Goal: Task Accomplishment & Management: Complete application form

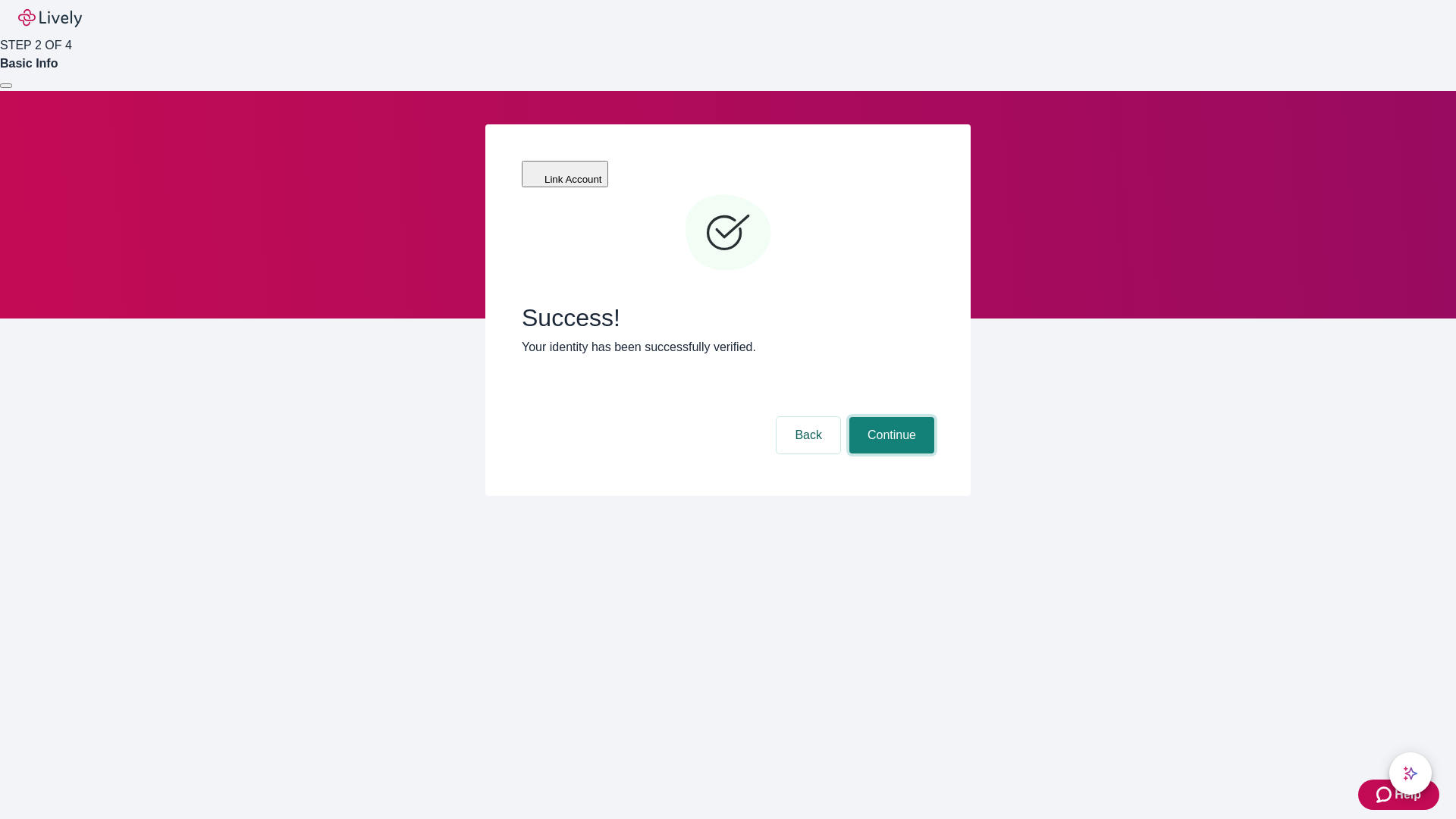
click at [889, 417] on button "Continue" at bounding box center [891, 434] width 85 height 36
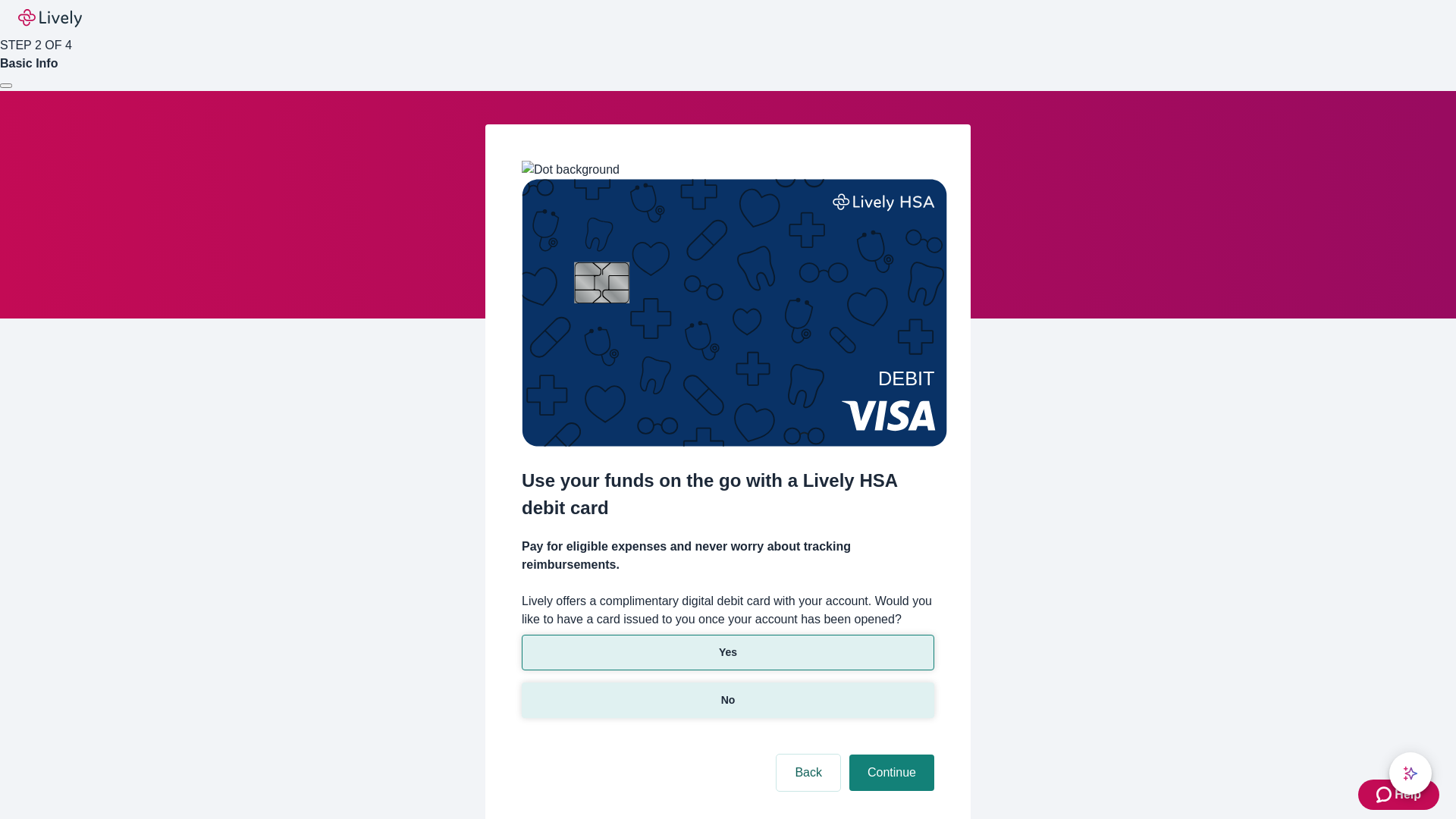
click at [727, 692] on p "No" at bounding box center [728, 700] width 15 height 16
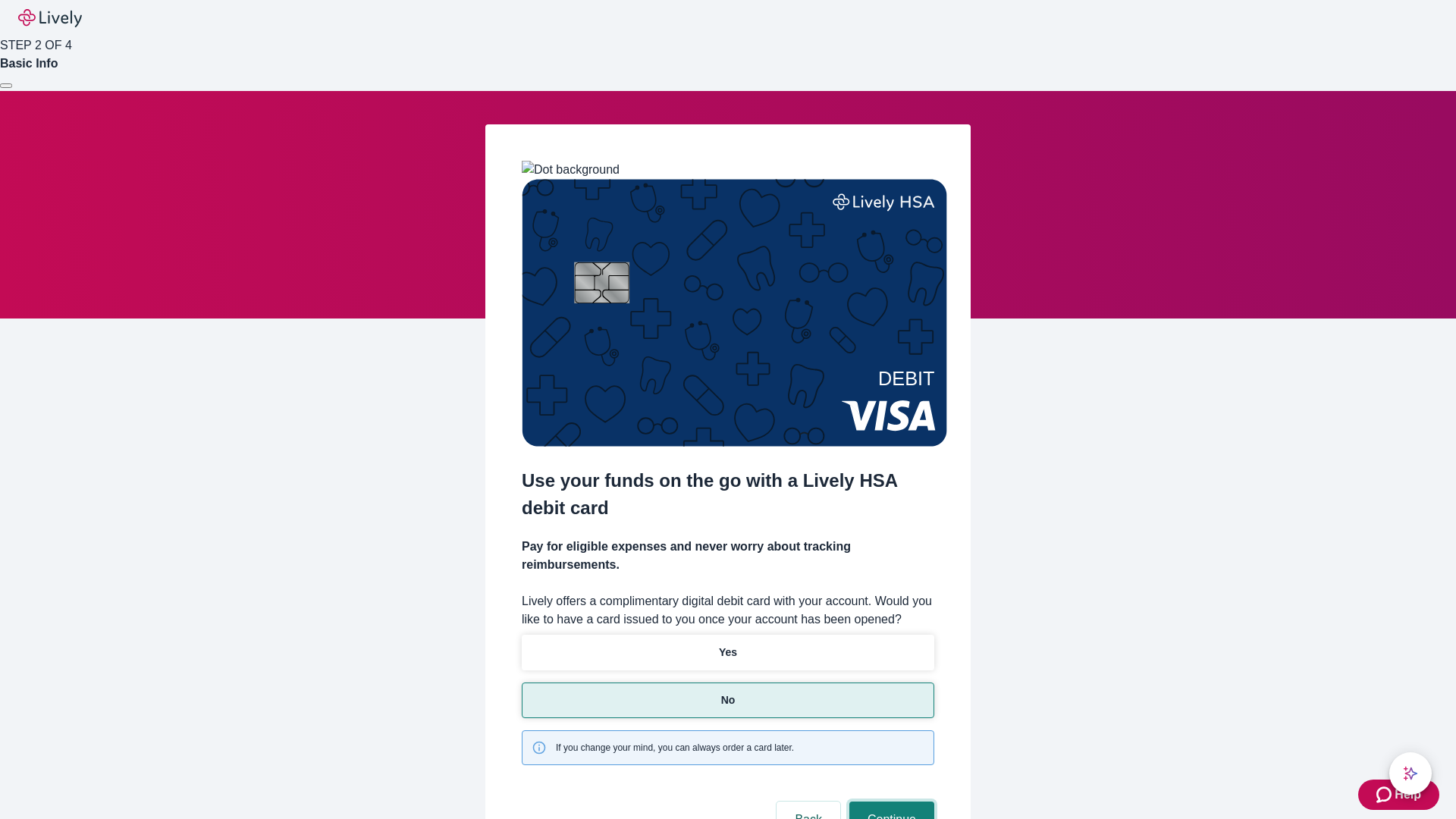
click at [889, 802] on button "Continue" at bounding box center [891, 819] width 85 height 36
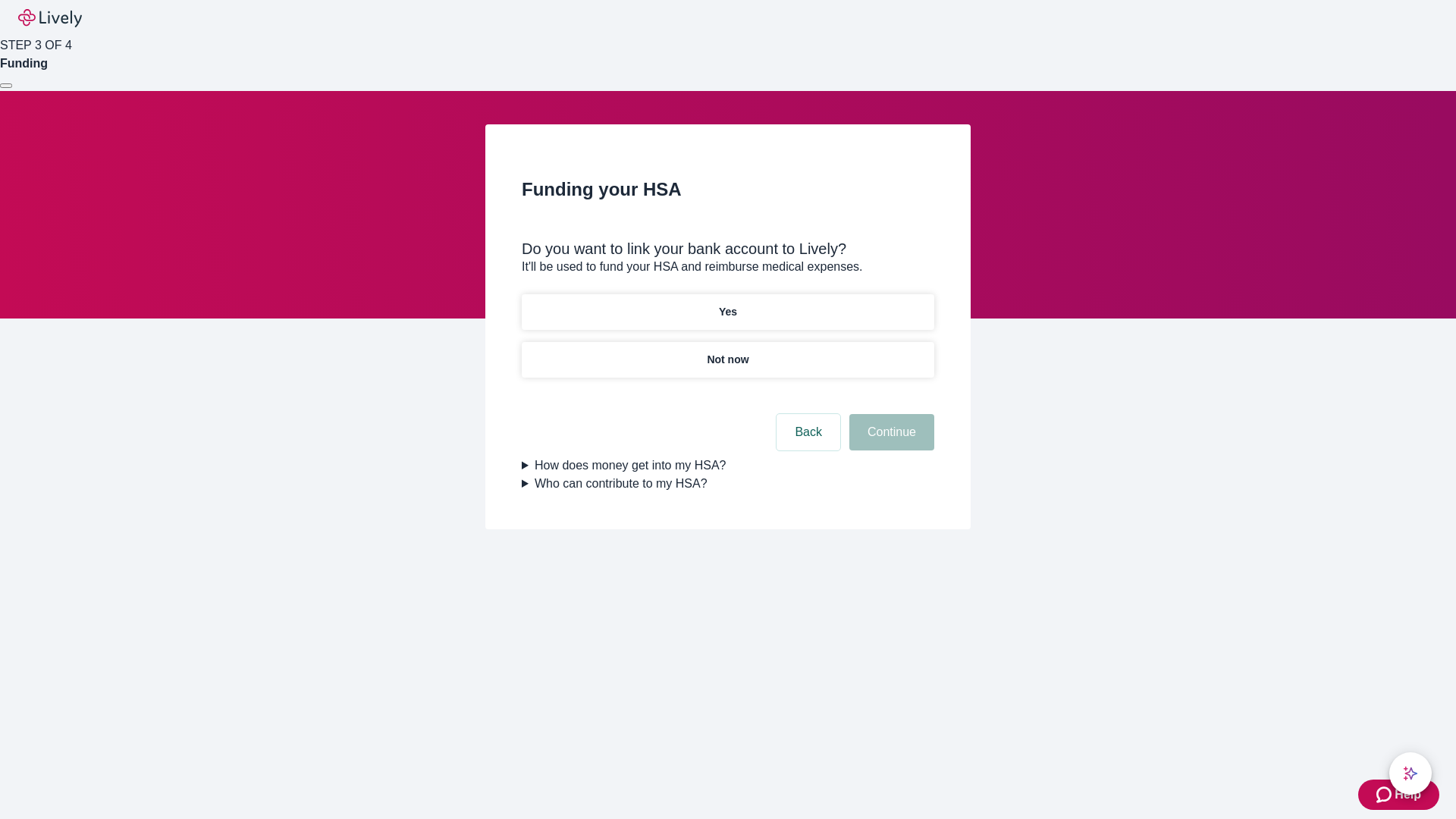
click at [727, 304] on p "Yes" at bounding box center [728, 312] width 18 height 16
click at [889, 414] on button "Continue" at bounding box center [891, 431] width 85 height 36
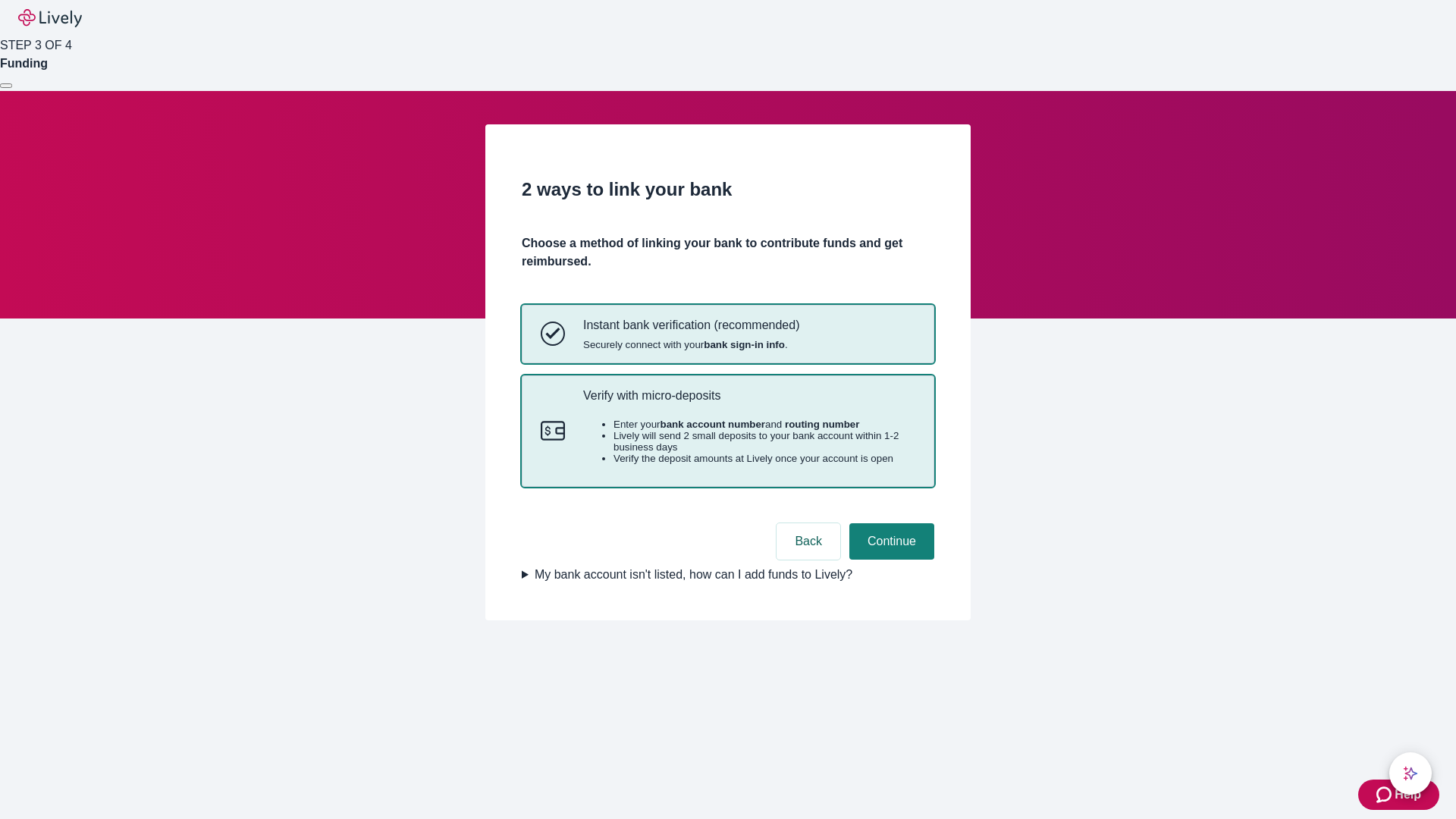
click at [748, 402] on p "Verify with micro-deposits" at bounding box center [749, 395] width 332 height 15
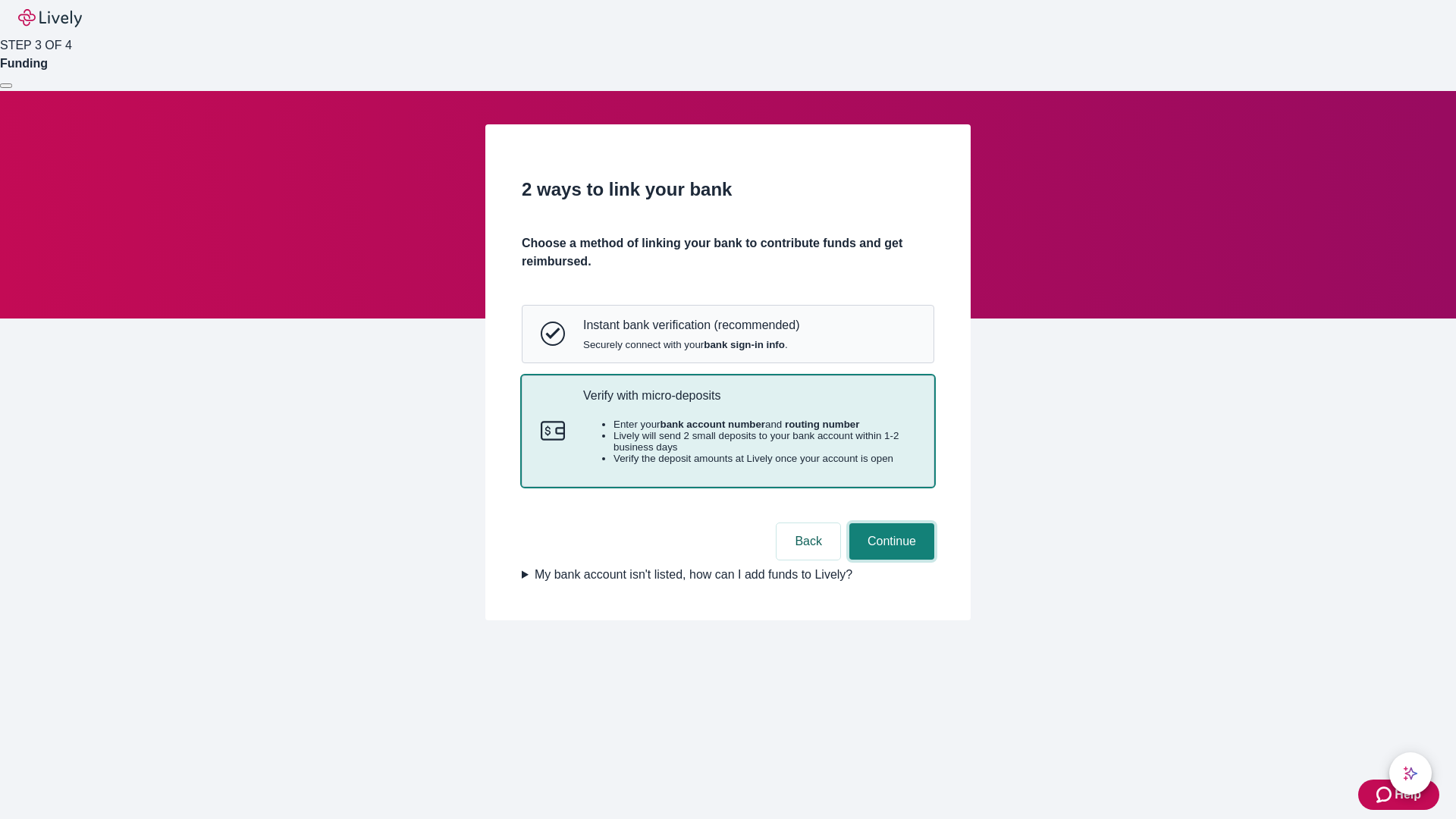
click at [889, 560] on button "Continue" at bounding box center [891, 540] width 85 height 36
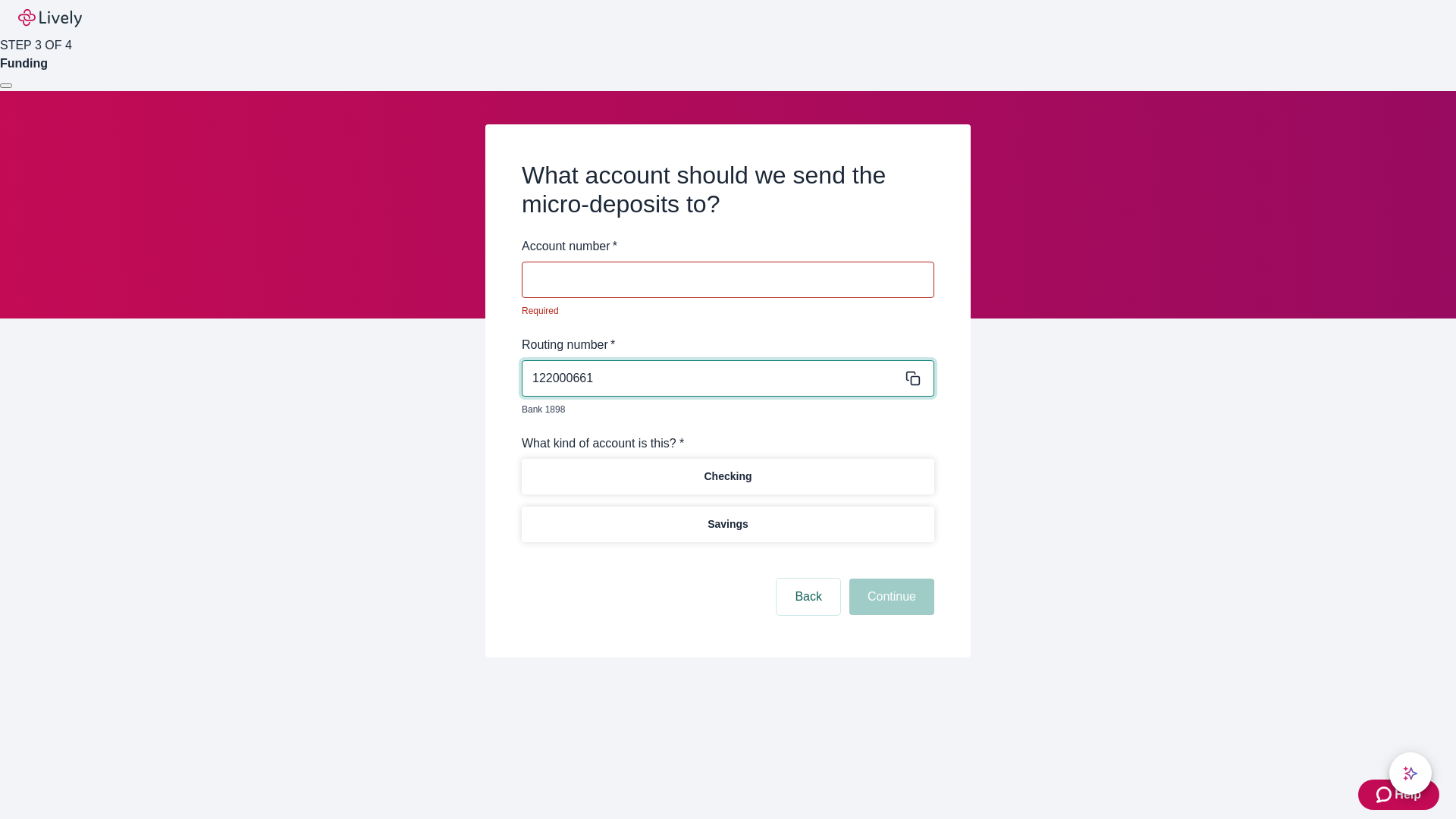
type input "122000661"
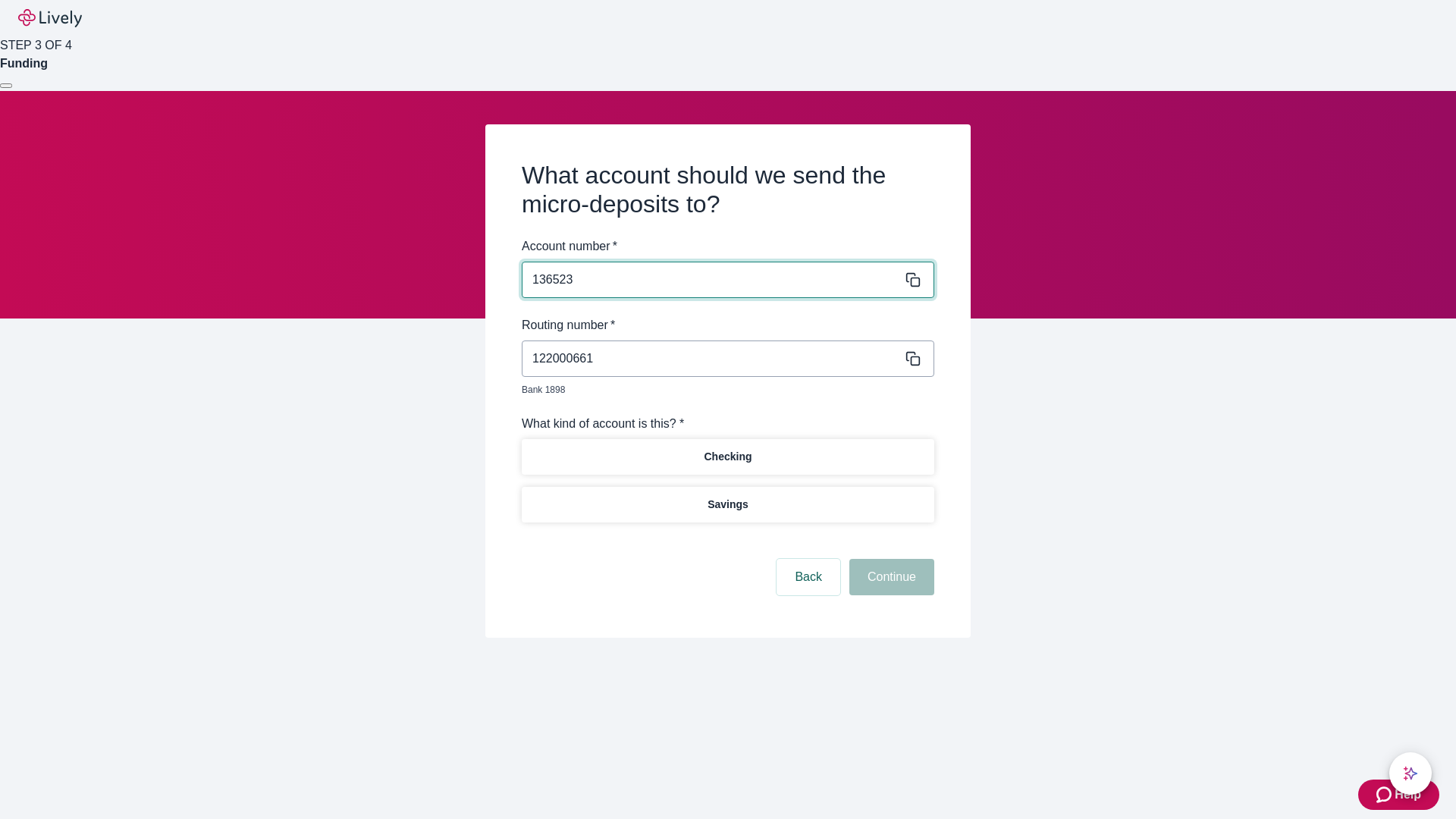
type input "136523"
click at [727, 449] on p "Checking" at bounding box center [727, 457] width 48 height 16
click at [889, 560] on button "Continue" at bounding box center [891, 576] width 85 height 36
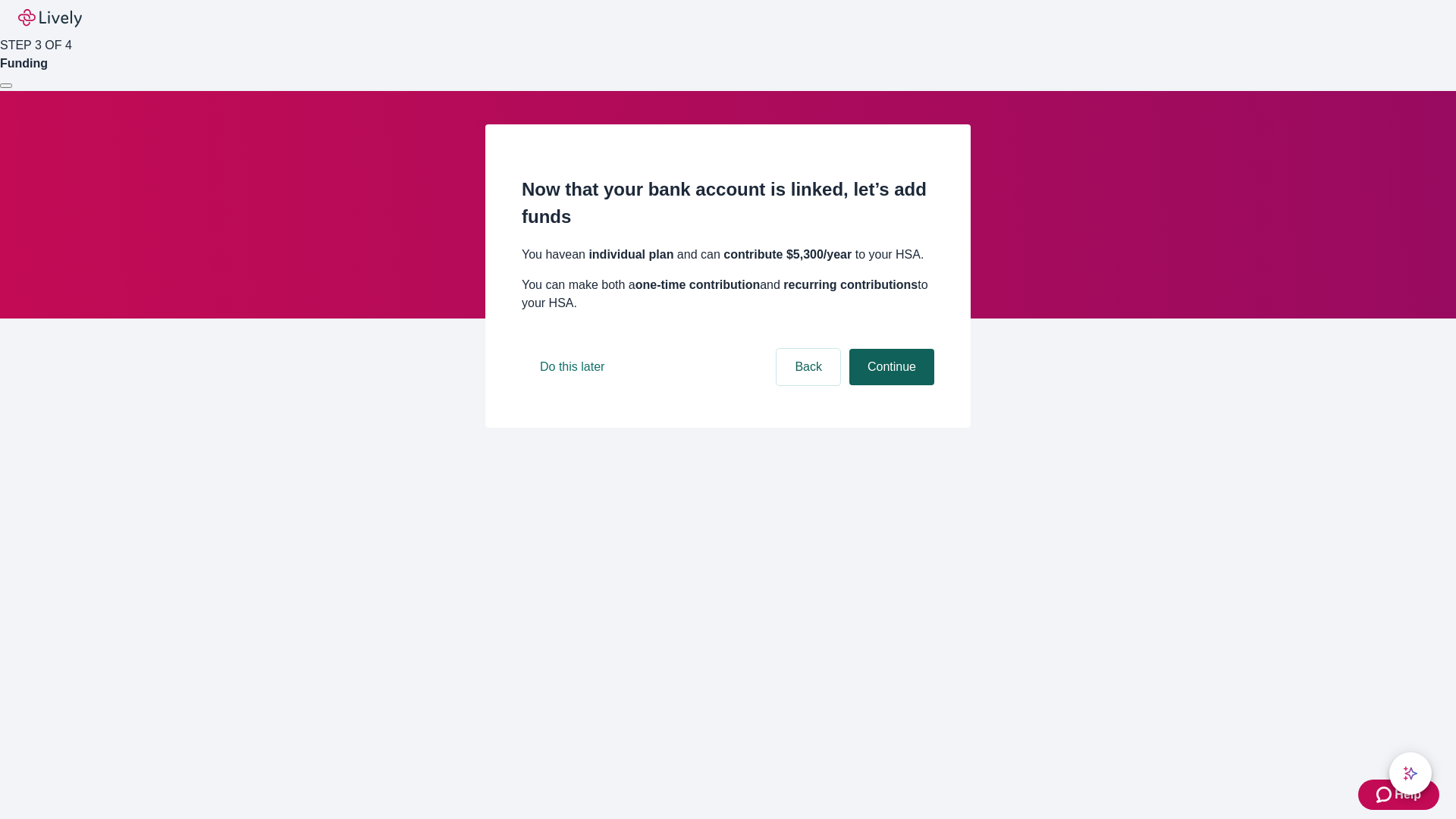
click at [889, 385] on button "Continue" at bounding box center [891, 366] width 85 height 36
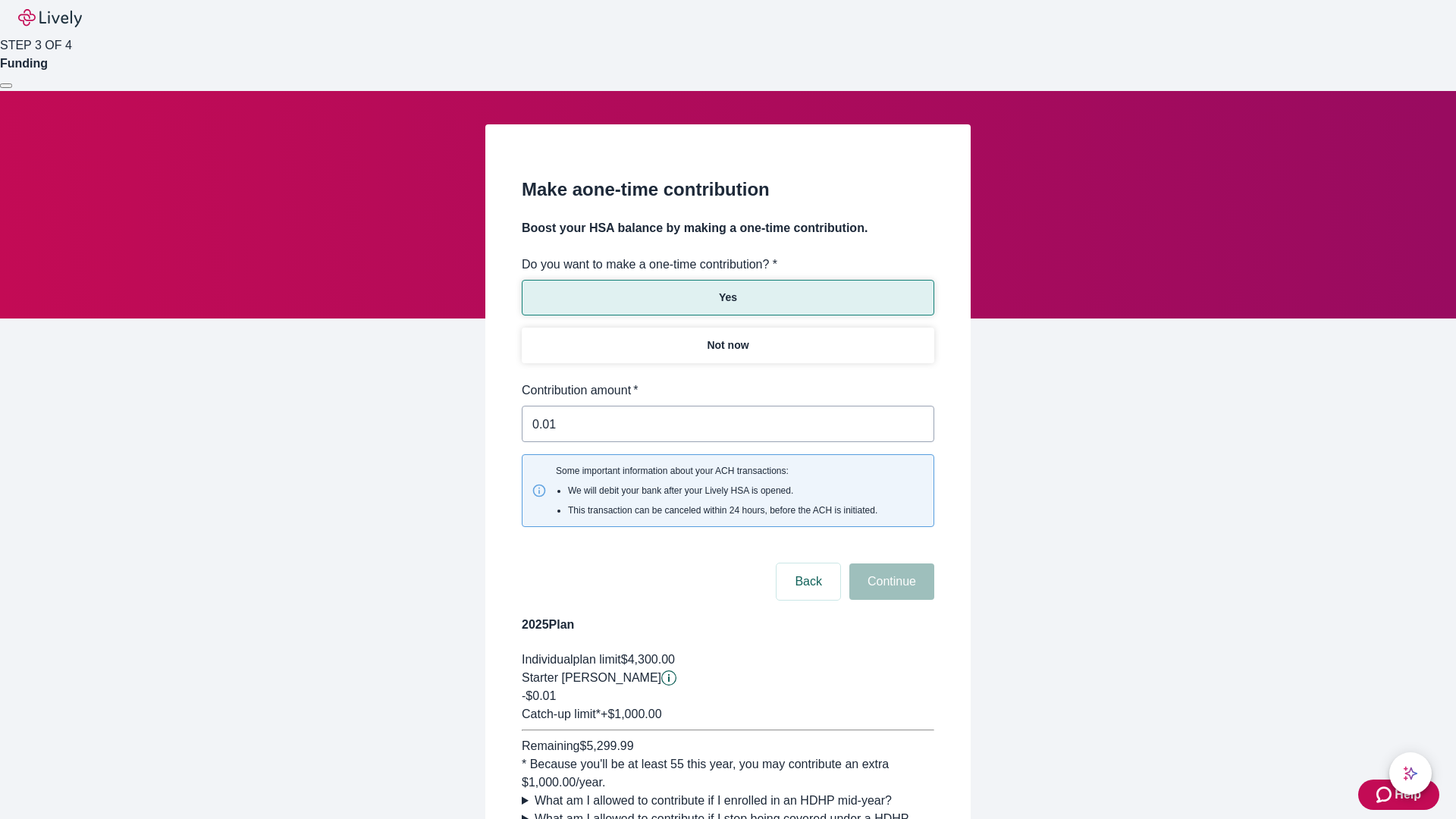
type input "0.01"
click at [889, 563] on button "Continue" at bounding box center [891, 581] width 85 height 36
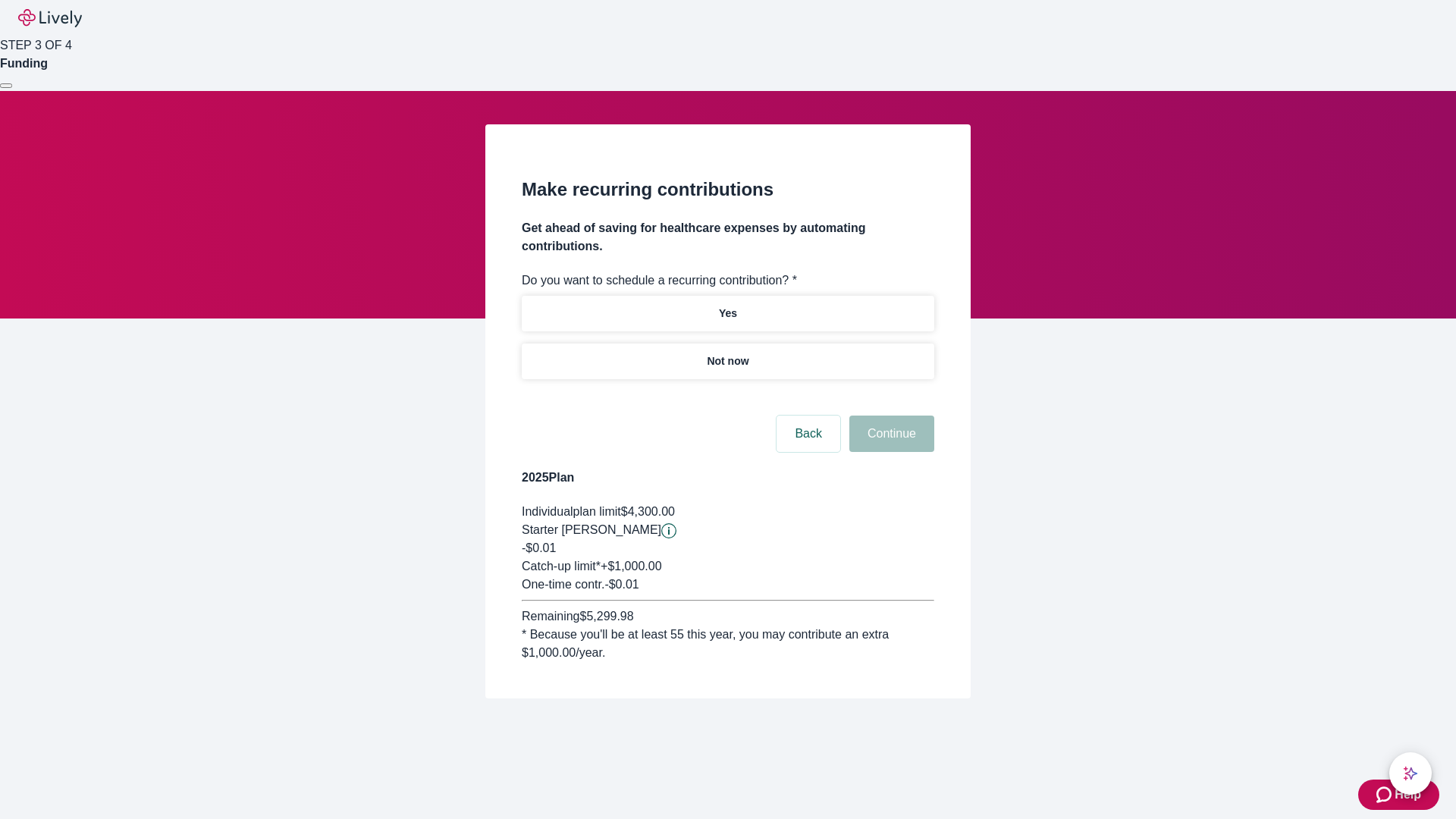
click at [727, 354] on p "Not now" at bounding box center [727, 361] width 42 height 16
click at [889, 416] on button "Continue" at bounding box center [891, 433] width 85 height 36
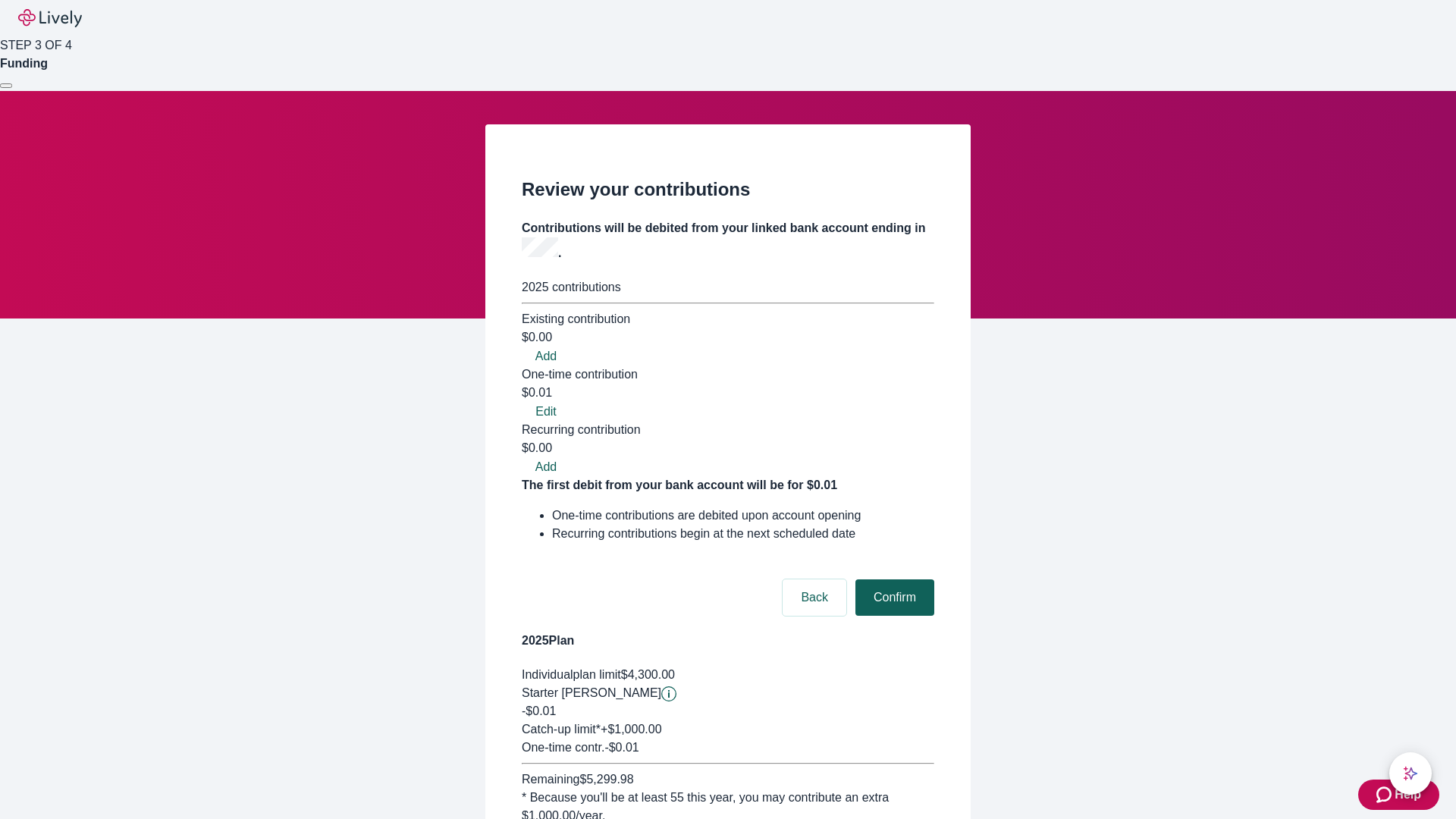
click at [892, 579] on button "Confirm" at bounding box center [894, 597] width 79 height 36
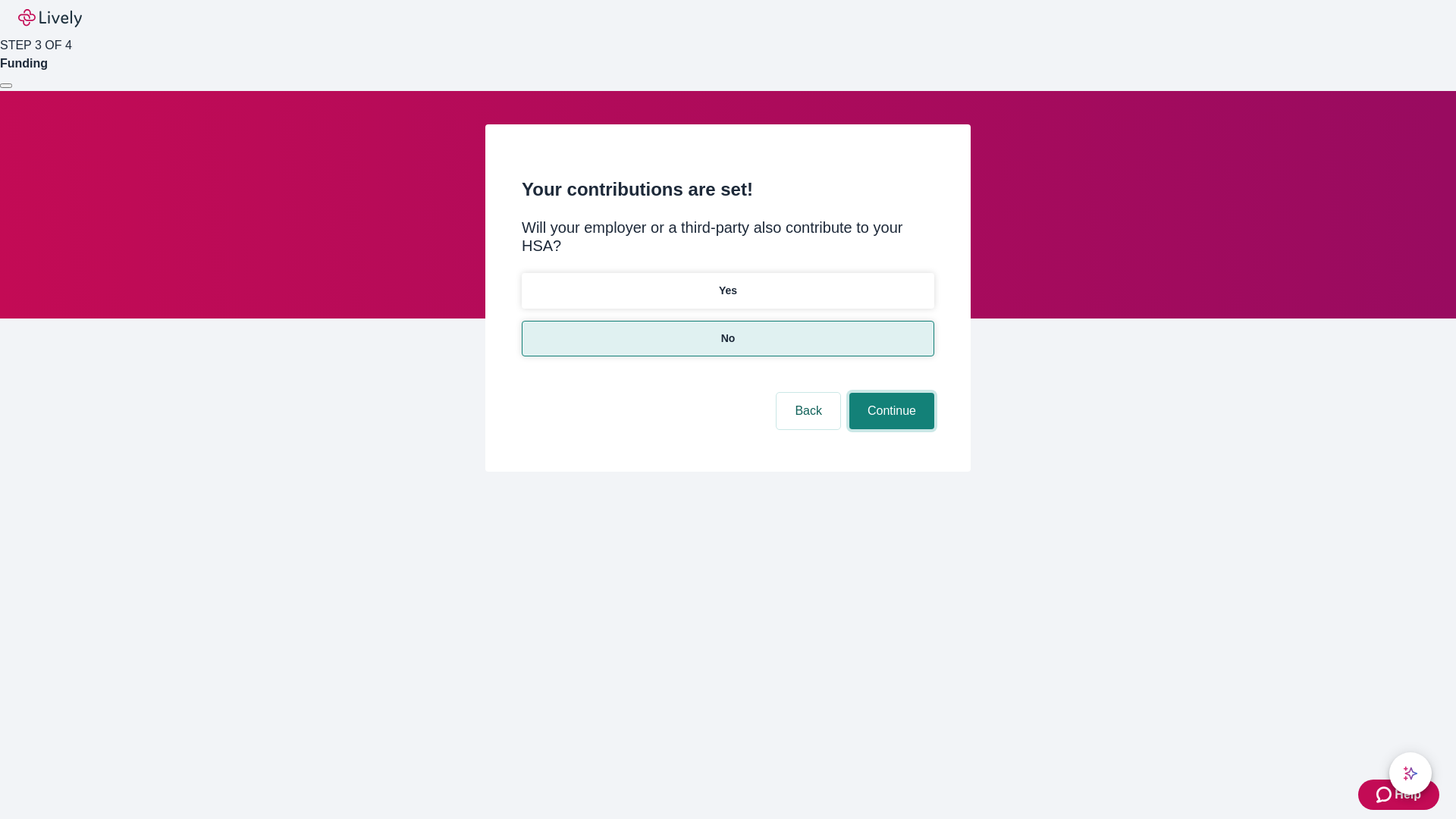
click at [889, 392] on button "Continue" at bounding box center [891, 410] width 85 height 36
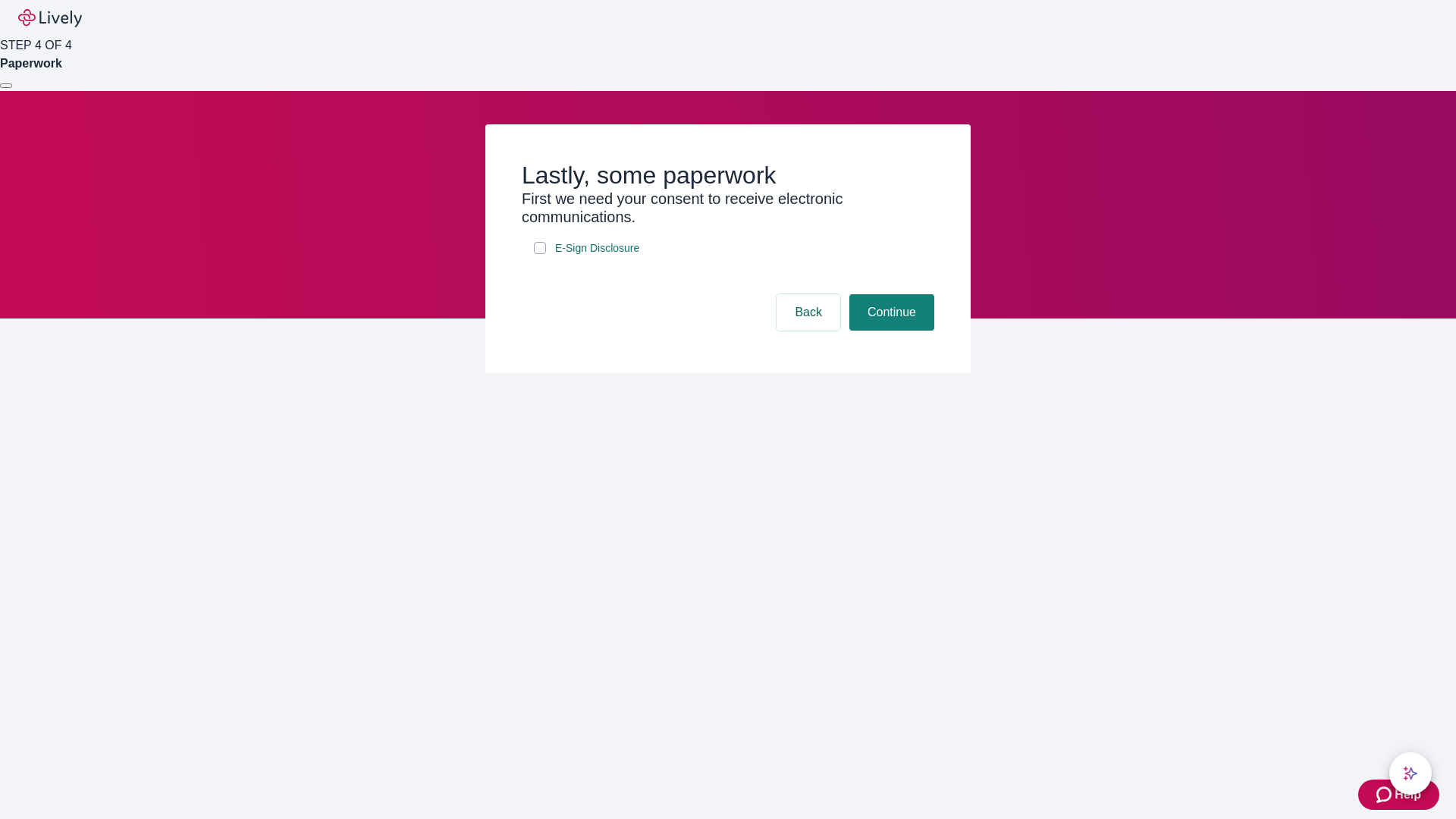
click at [540, 254] on input "E-Sign Disclosure" at bounding box center [539, 248] width 12 height 12
checkbox input "true"
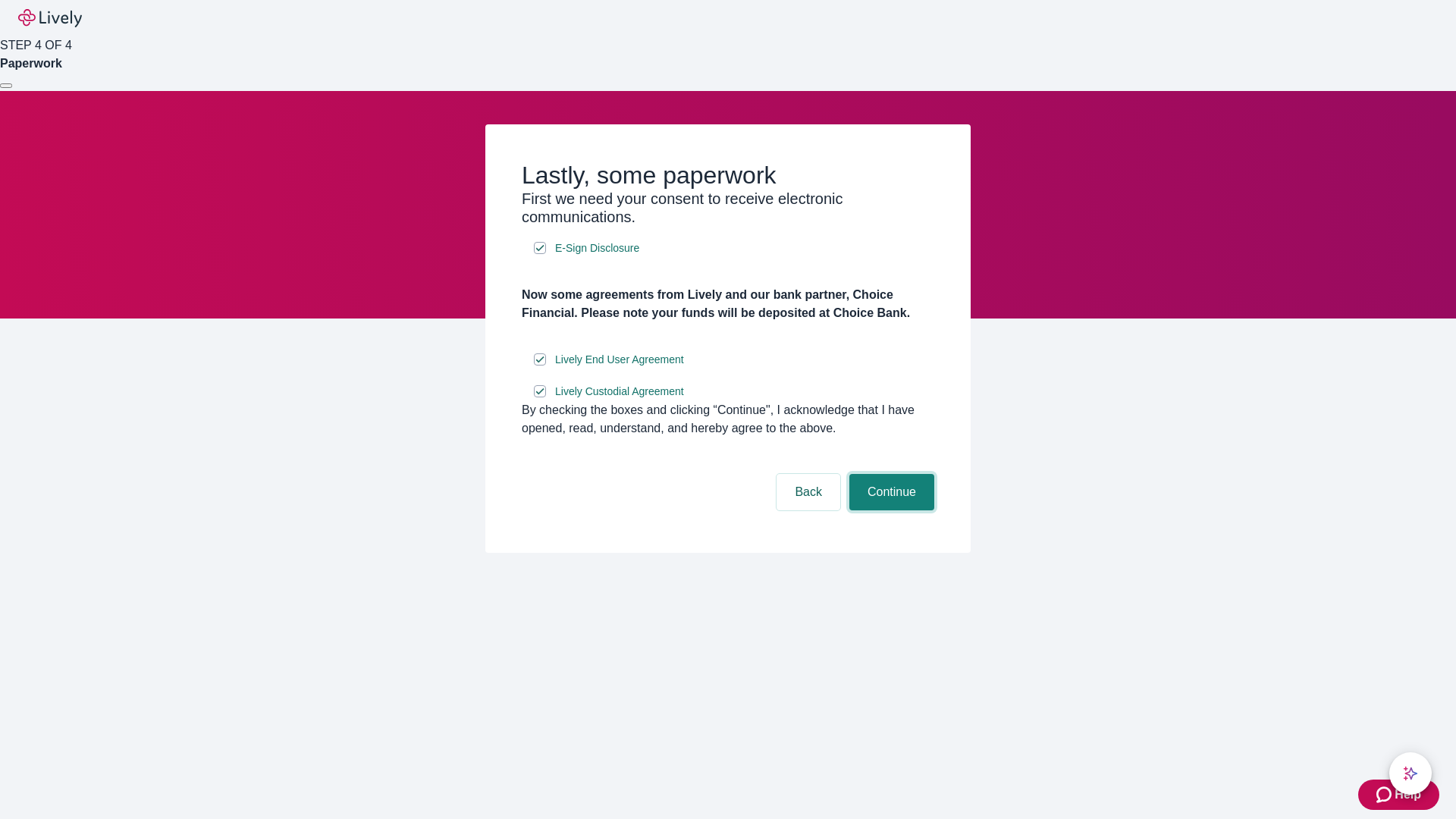
click at [889, 510] on button "Continue" at bounding box center [891, 492] width 85 height 36
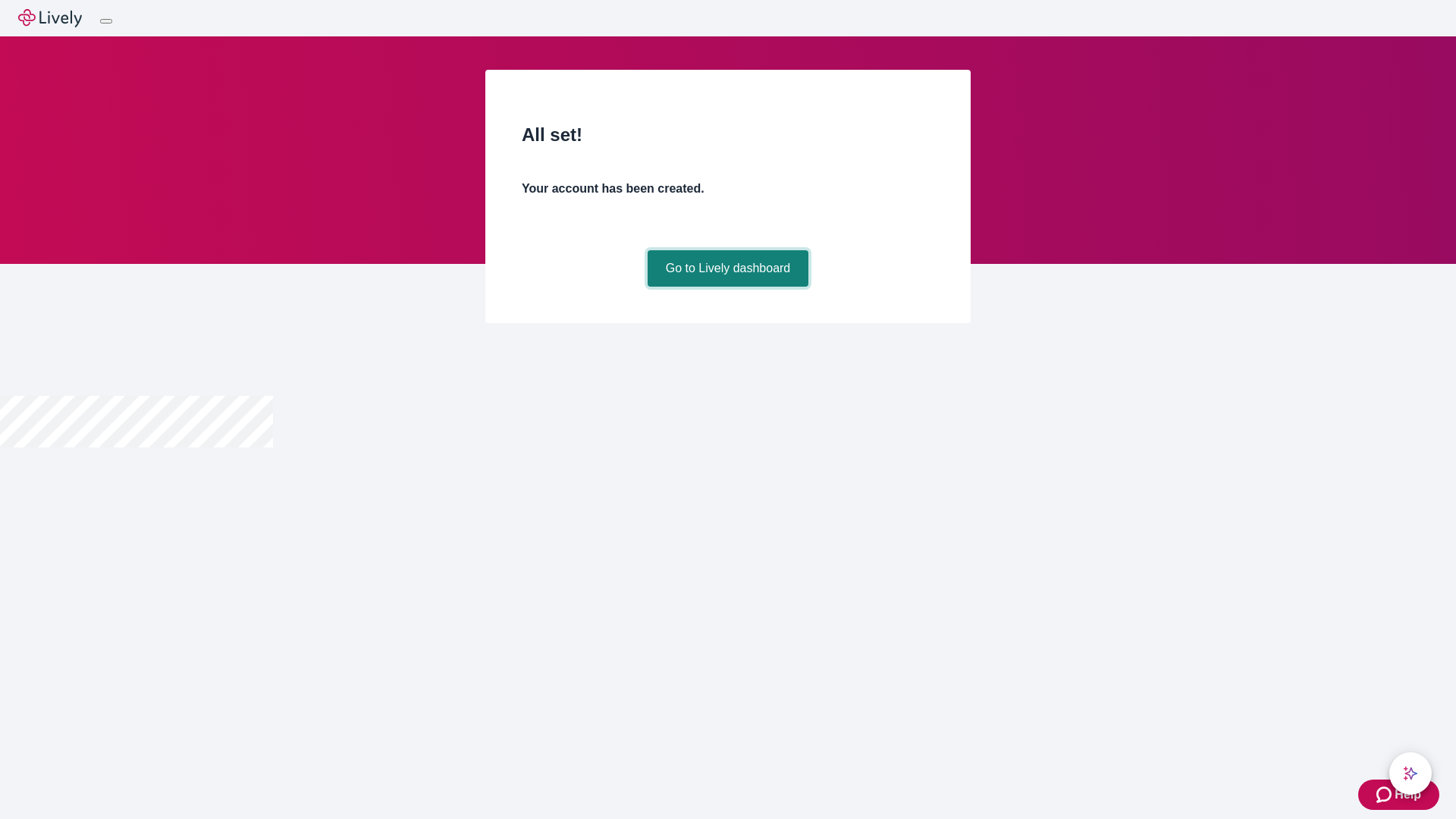
click at [727, 287] on link "Go to Lively dashboard" at bounding box center [728, 268] width 161 height 36
